Goal: Find specific page/section: Find specific page/section

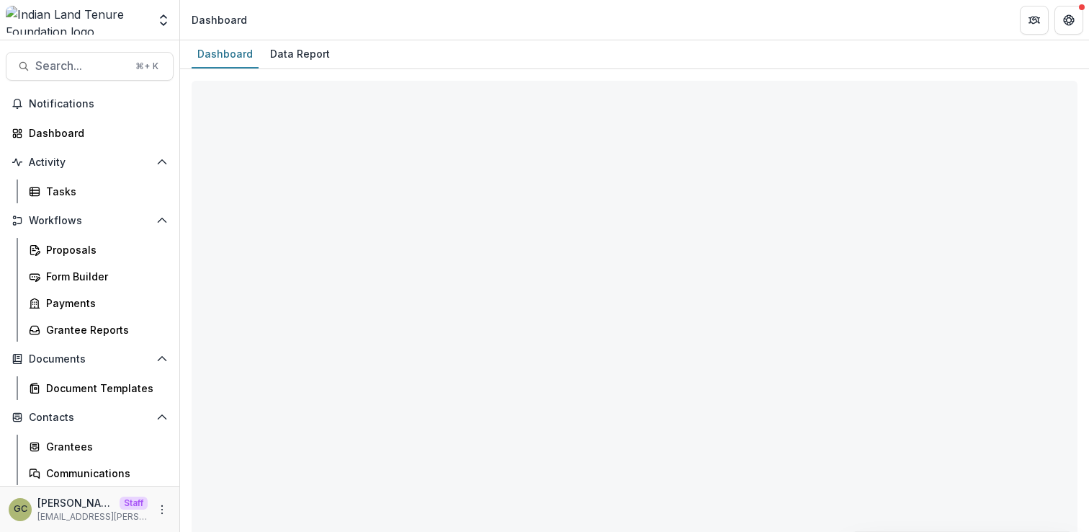
select select "**********"
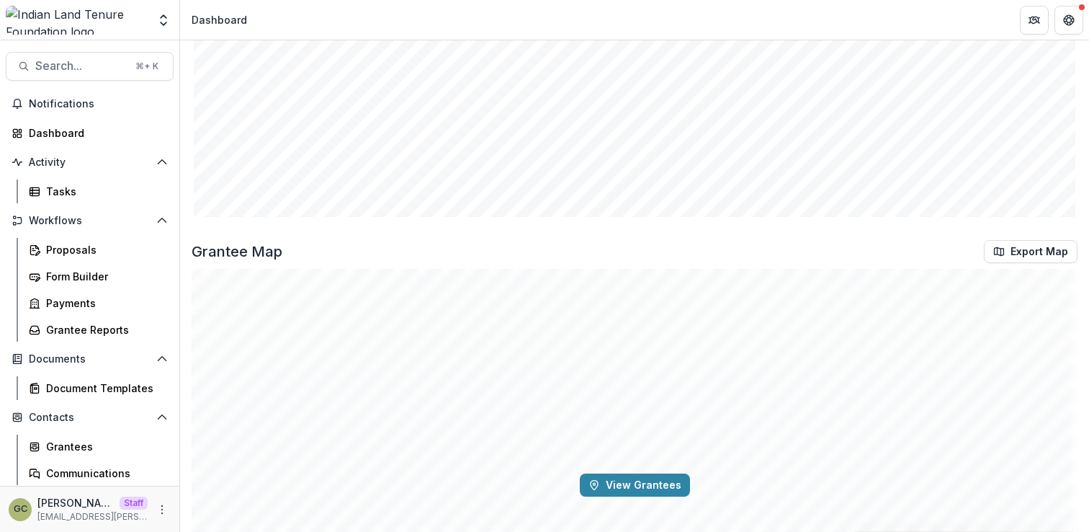
scroll to position [2385, 0]
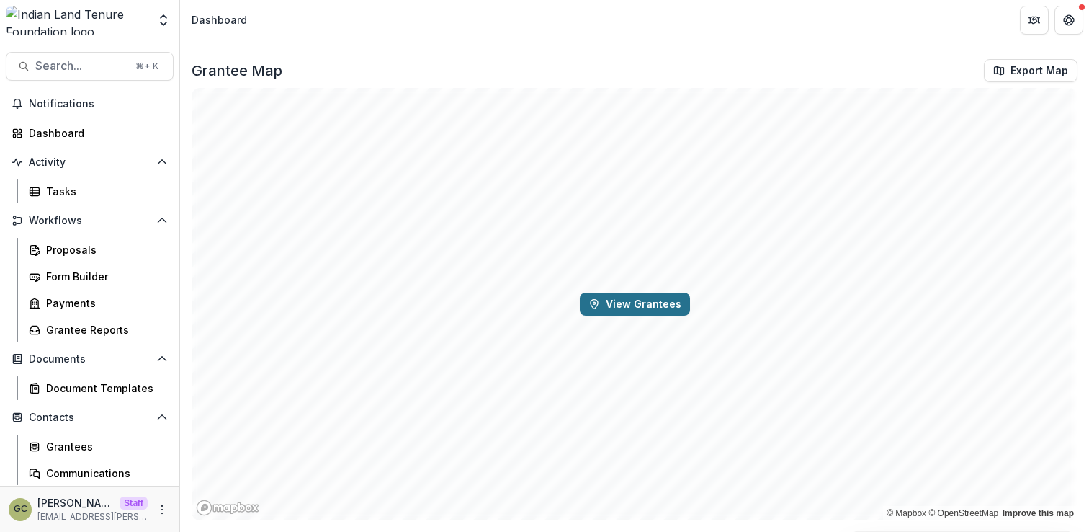
click at [659, 307] on button "View Grantees" at bounding box center [635, 303] width 110 height 23
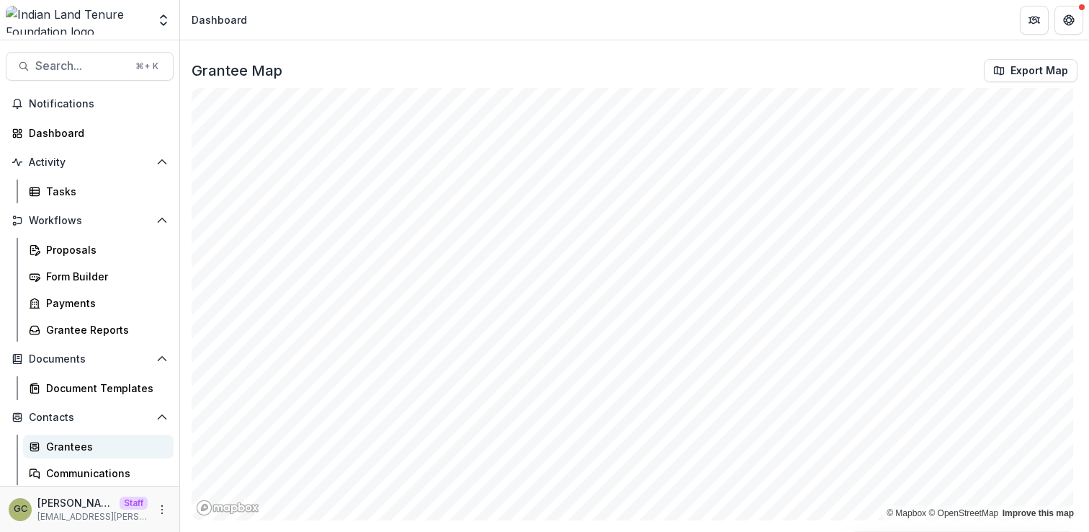
click at [85, 440] on div "Grantees" at bounding box center [104, 446] width 116 height 15
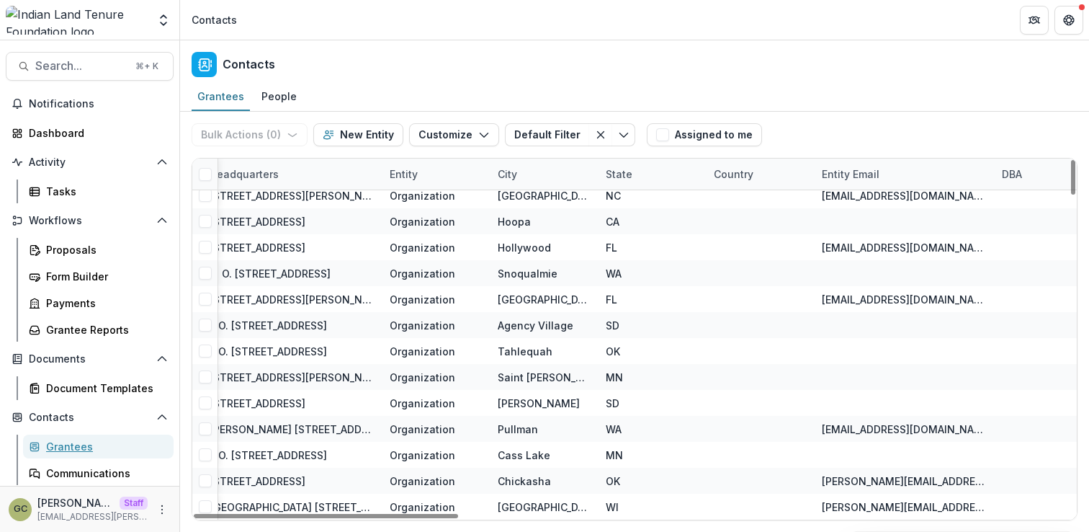
scroll to position [3431, 1119]
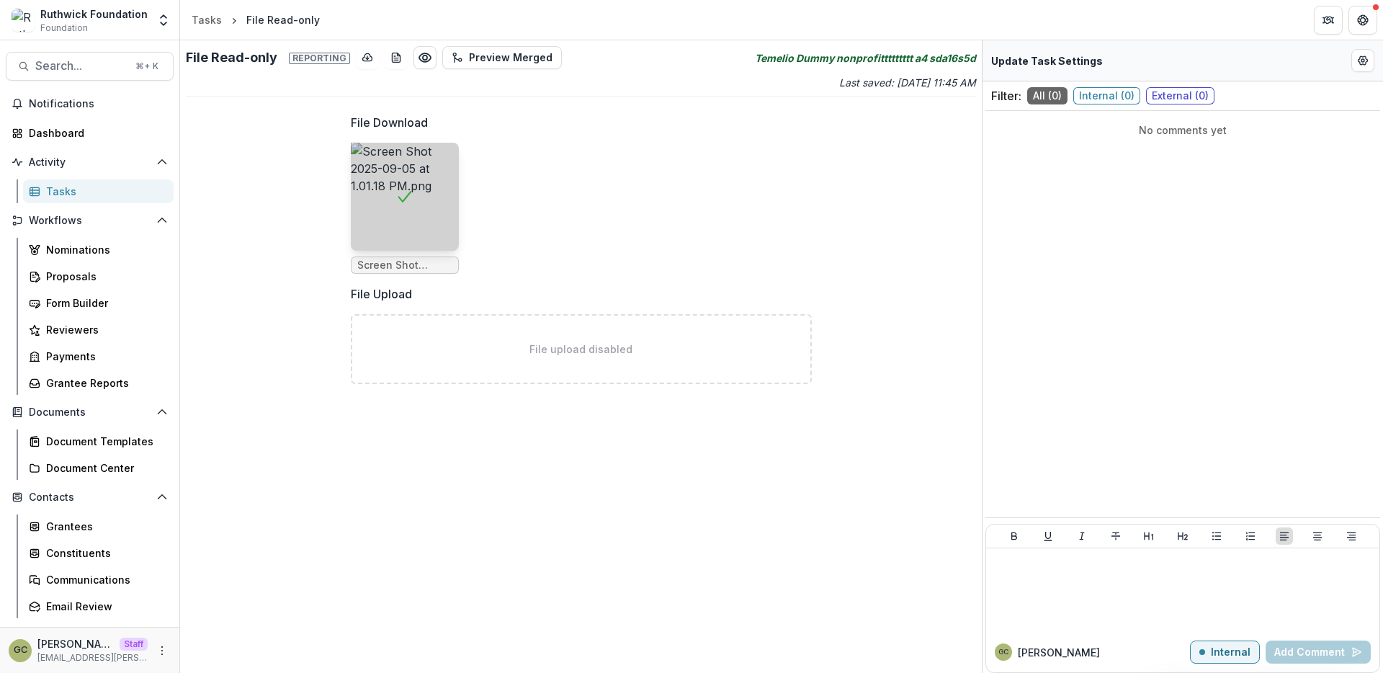
click at [610, 125] on label "File Download" at bounding box center [577, 122] width 452 height 17
